Goal: Information Seeking & Learning: Learn about a topic

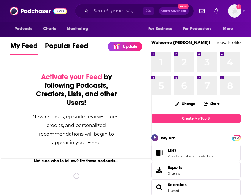
click at [87, 12] on icon "Search podcasts, credits, & more..." at bounding box center [86, 10] width 3 height 3
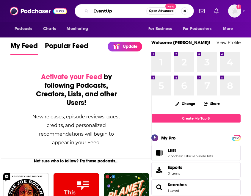
type input "EventUp"
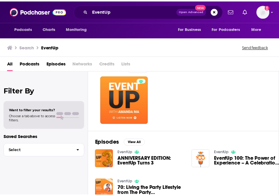
scroll to position [31, 0]
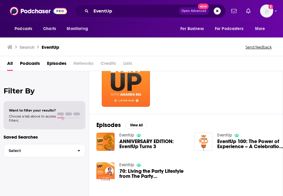
click at [154, 81] on div at bounding box center [191, 83] width 184 height 48
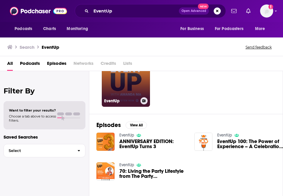
click at [140, 83] on div at bounding box center [143, 79] width 9 height 36
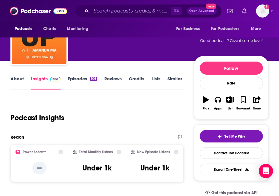
scroll to position [59, 0]
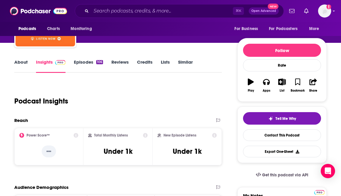
click at [111, 101] on div "Podcast Insights" at bounding box center [115, 97] width 203 height 30
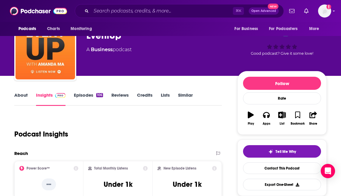
scroll to position [0, 0]
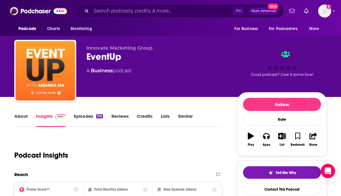
click at [149, 70] on div "A Business podcast" at bounding box center [156, 70] width 141 height 7
